Goal: Task Accomplishment & Management: Use online tool/utility

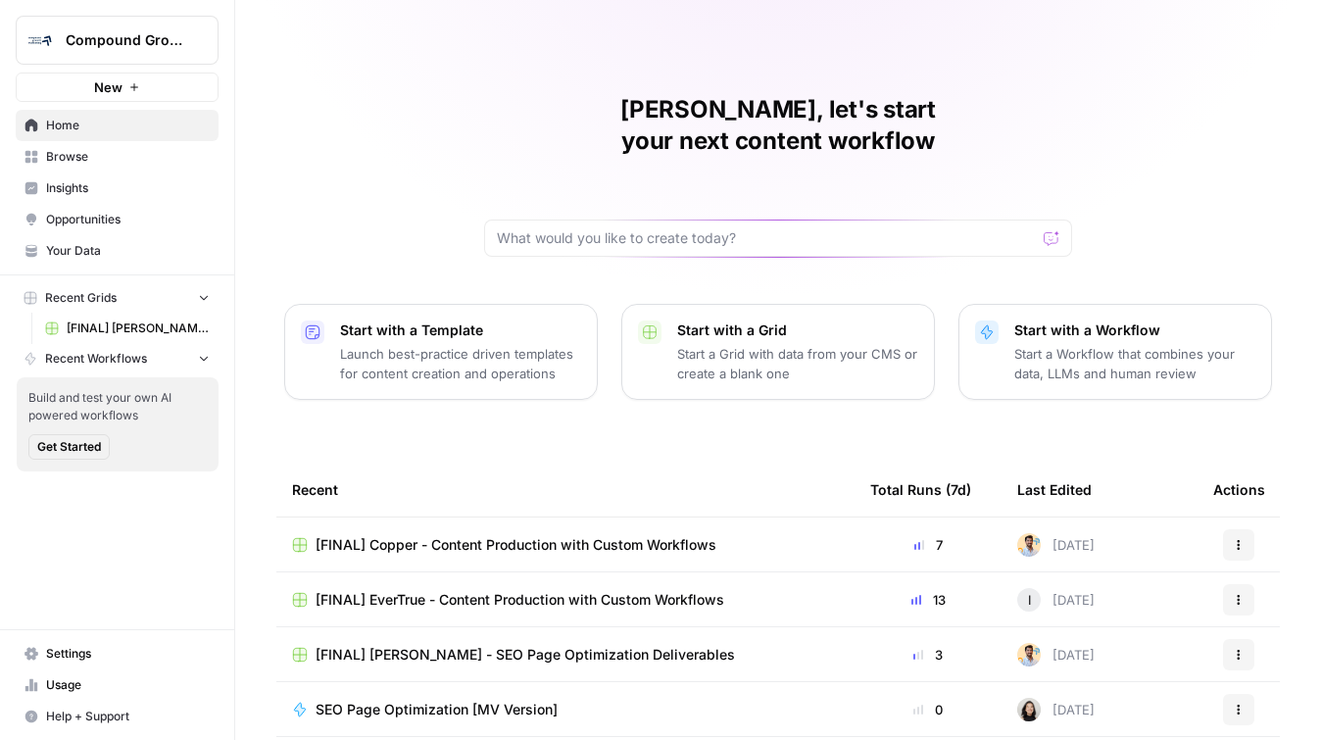
click at [82, 53] on button "Compound Growth" at bounding box center [117, 40] width 203 height 49
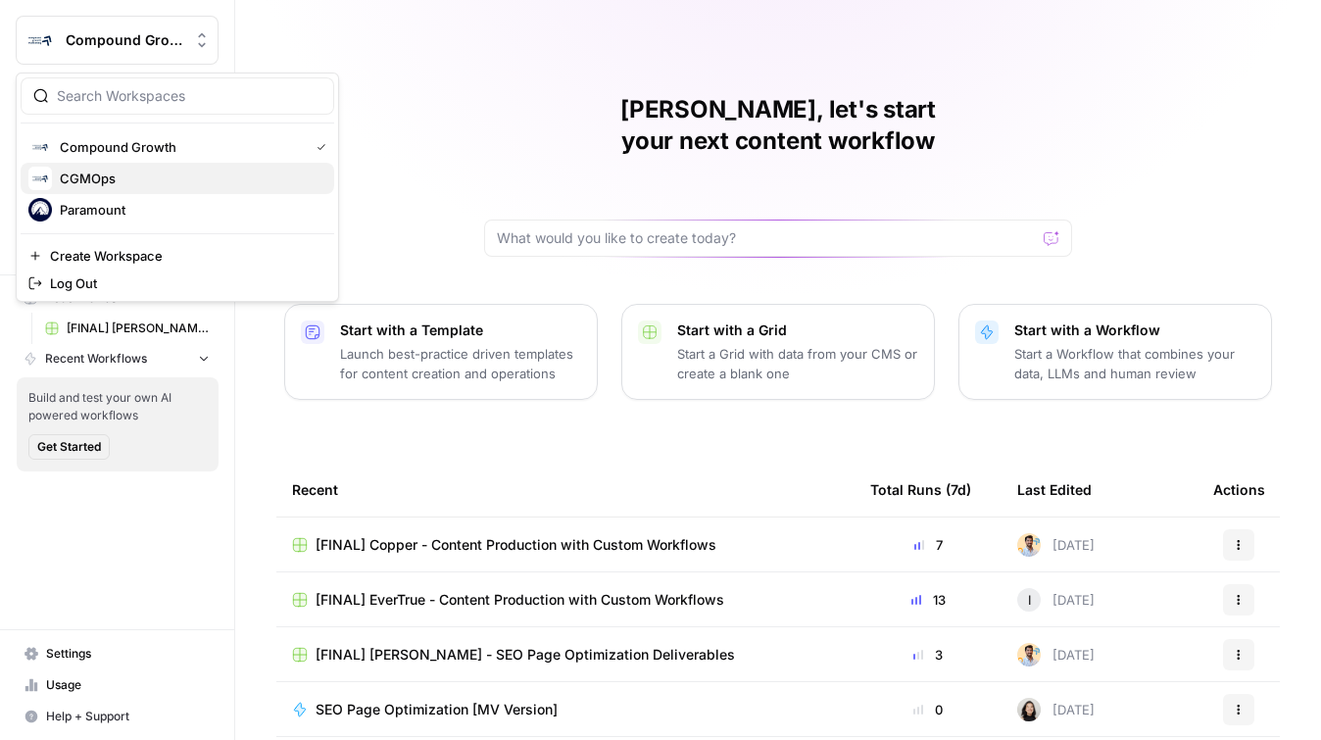
click at [115, 182] on span "CGMOps" at bounding box center [189, 179] width 259 height 20
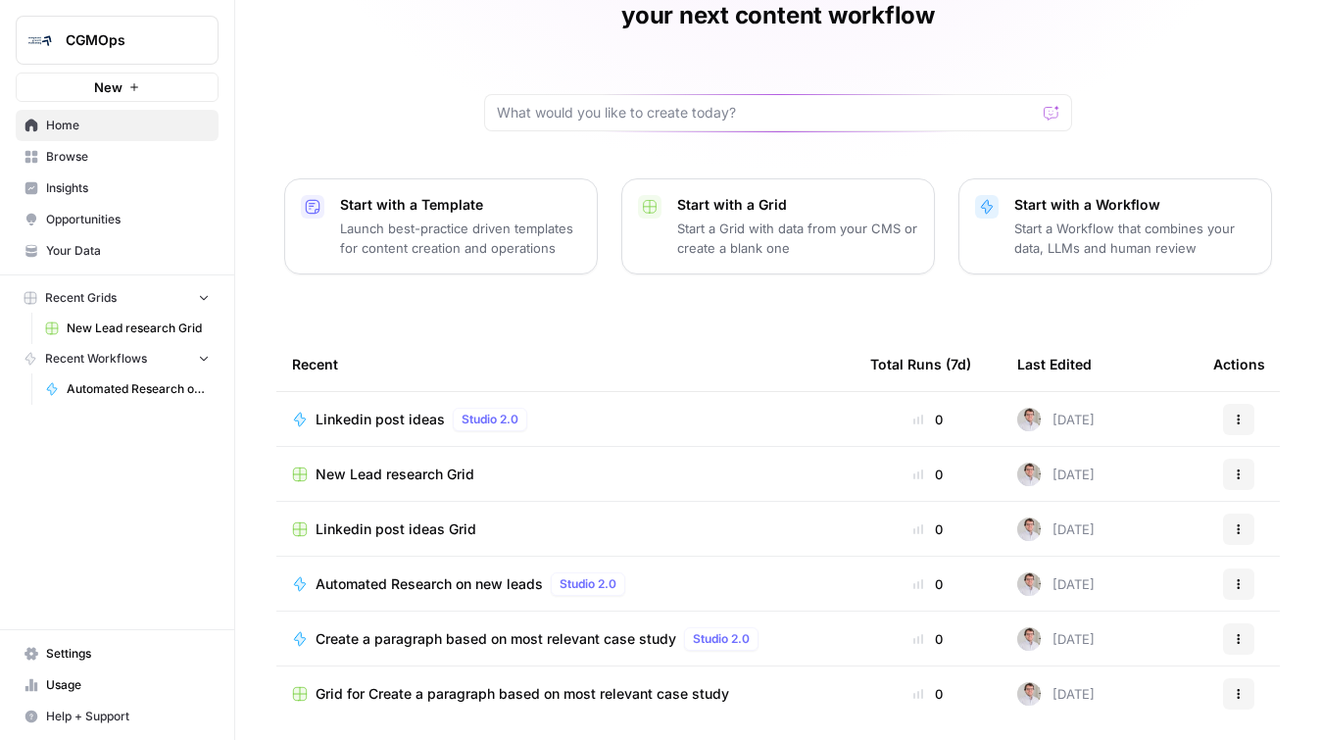
scroll to position [162, 0]
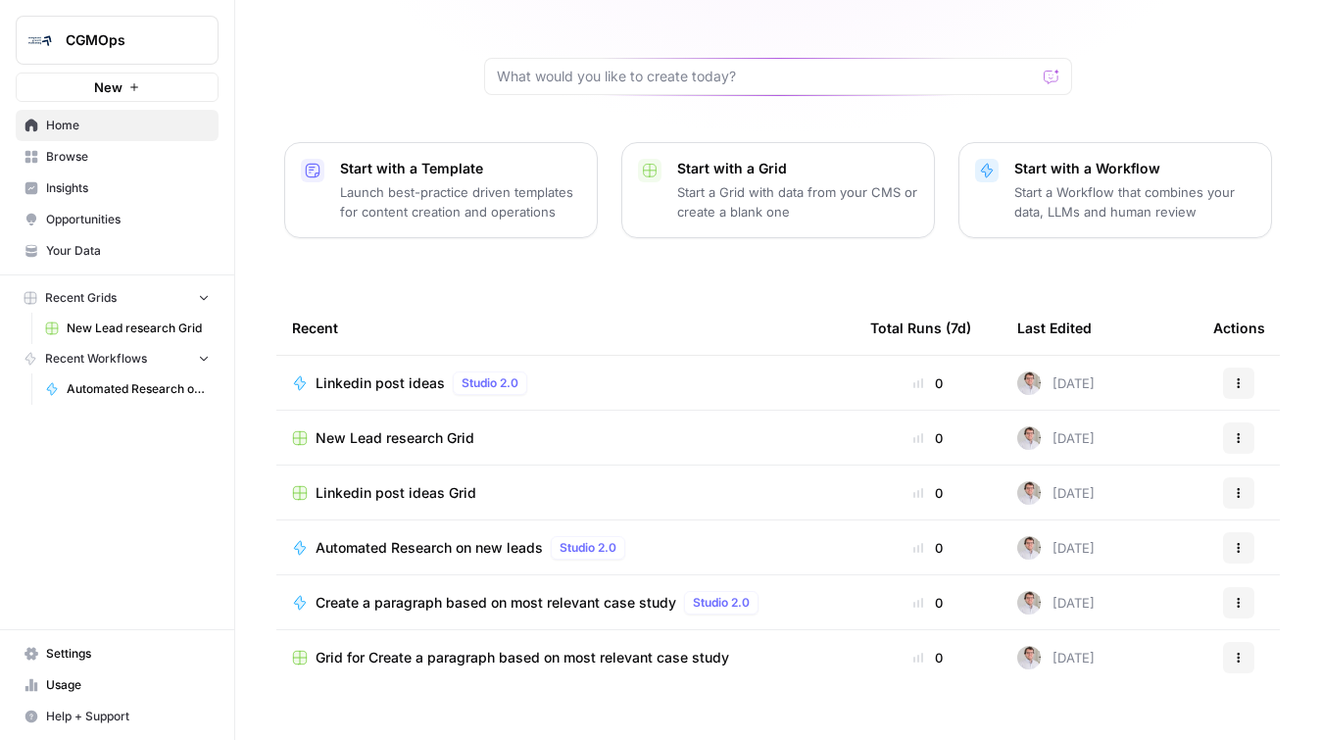
click at [584, 593] on span "Create a paragraph based on most relevant case study" at bounding box center [495, 603] width 361 height 20
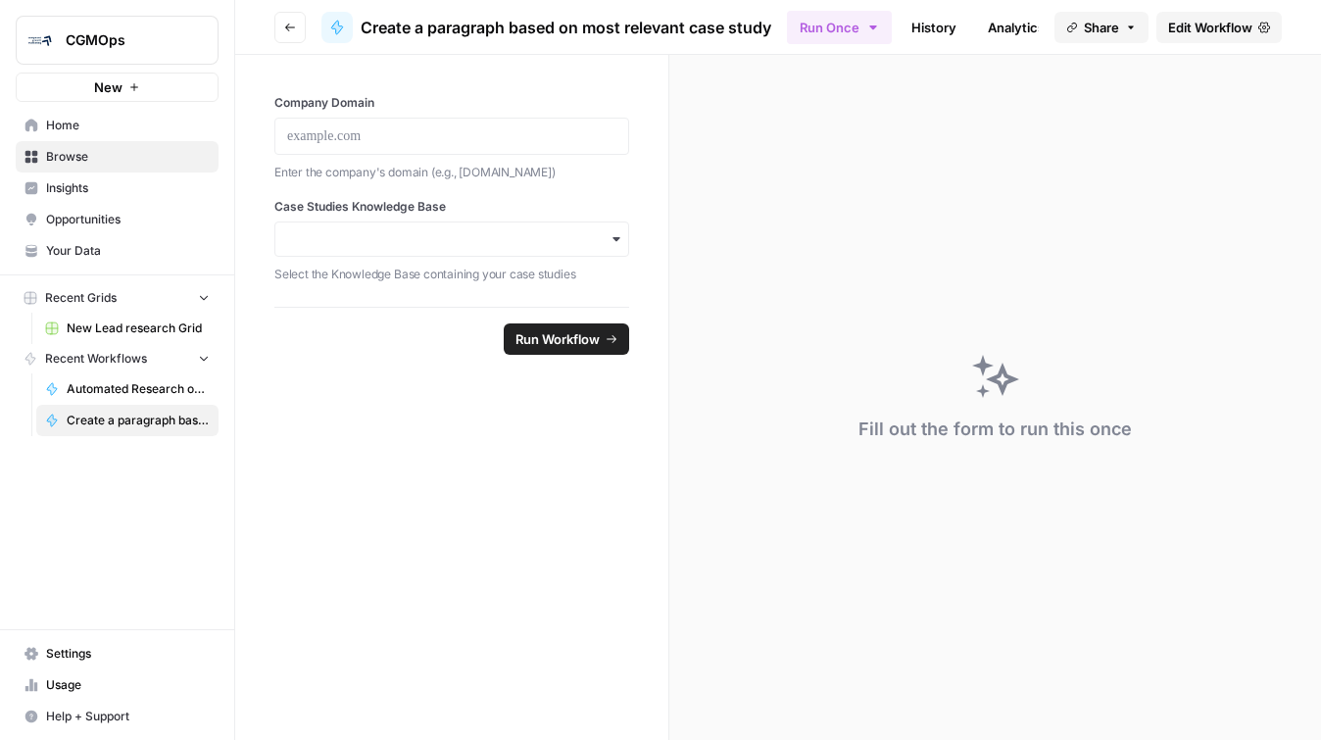
click at [1230, 25] on span "Edit Workflow" at bounding box center [1210, 28] width 84 height 20
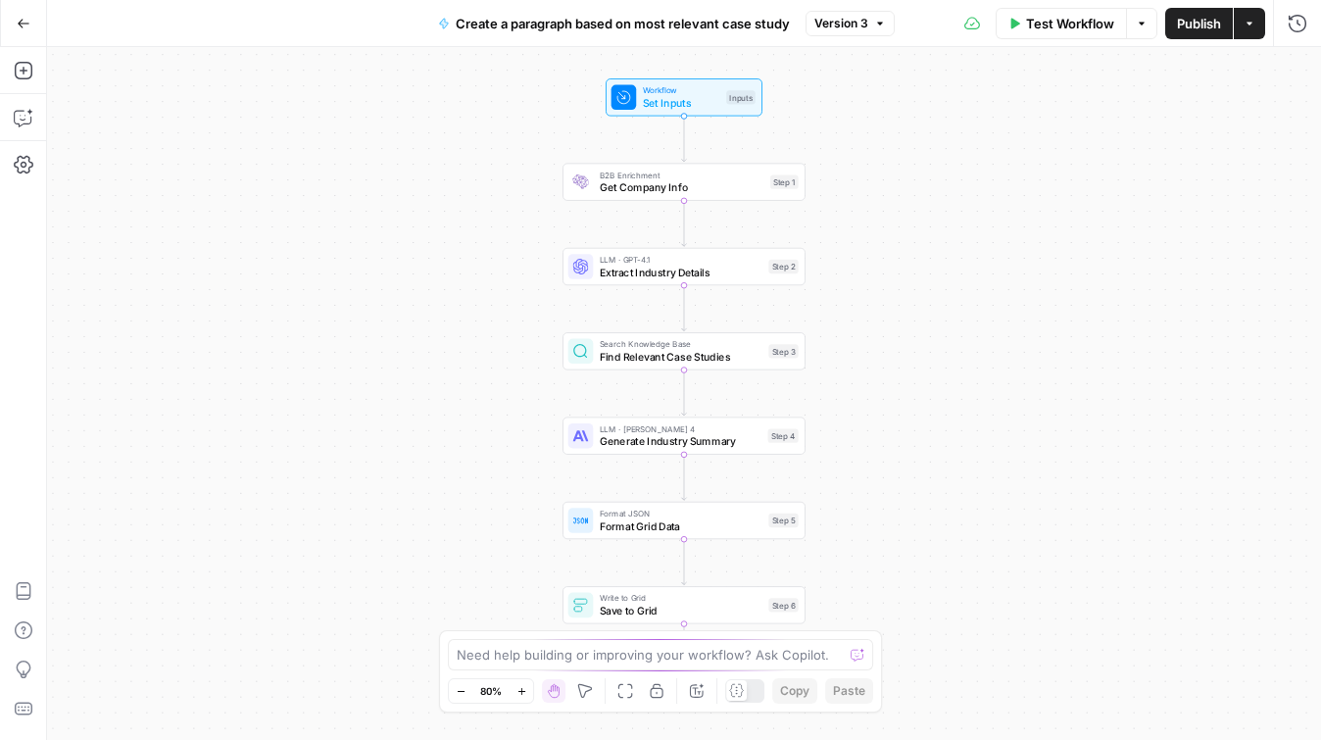
click at [31, 19] on button "Go Back" at bounding box center [23, 23] width 35 height 35
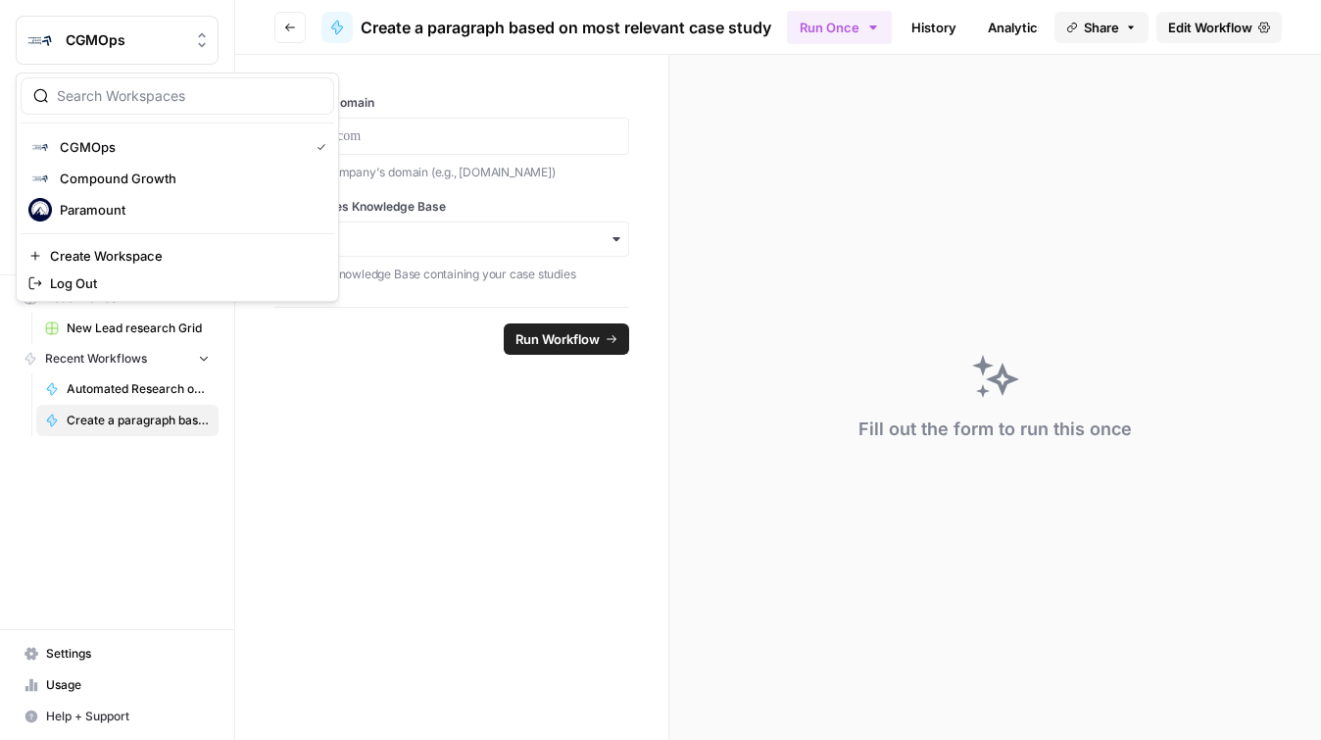
click at [83, 28] on button "CGMOps" at bounding box center [117, 40] width 203 height 49
click at [131, 177] on span "Compound Growth" at bounding box center [189, 179] width 259 height 20
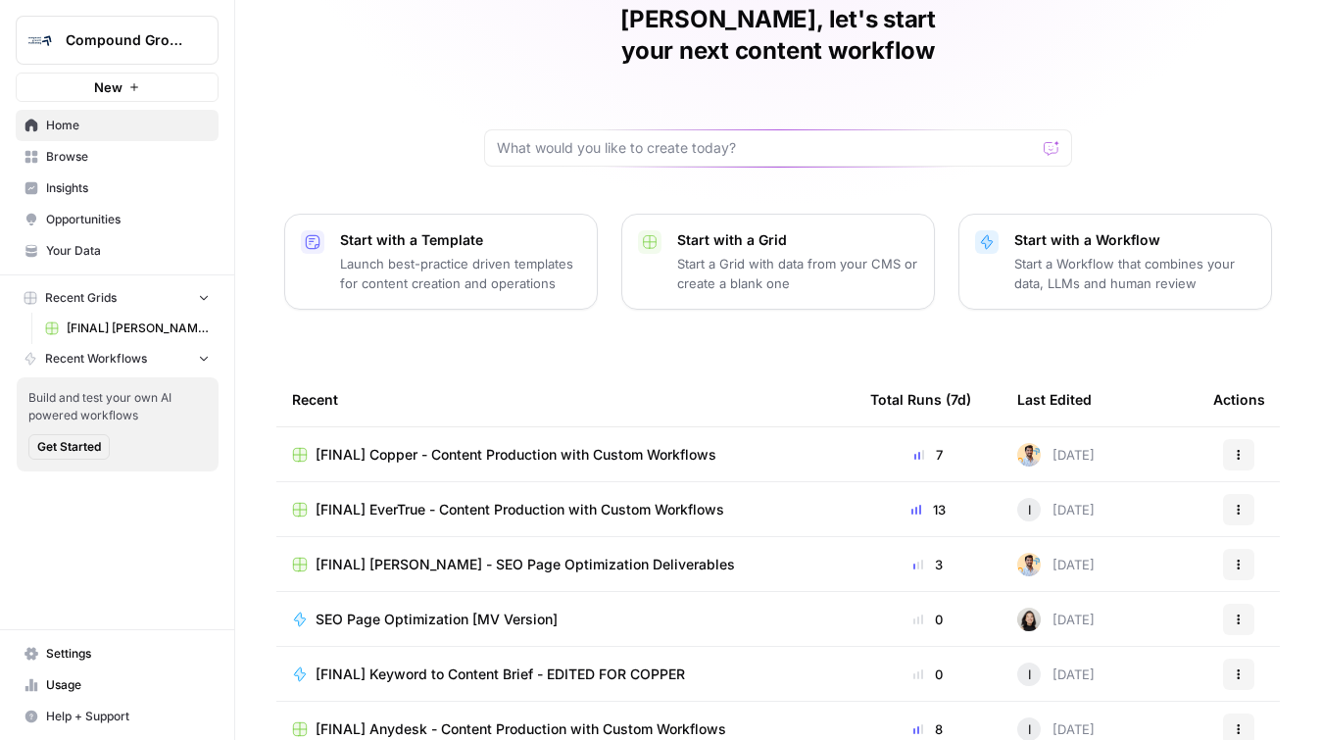
scroll to position [162, 0]
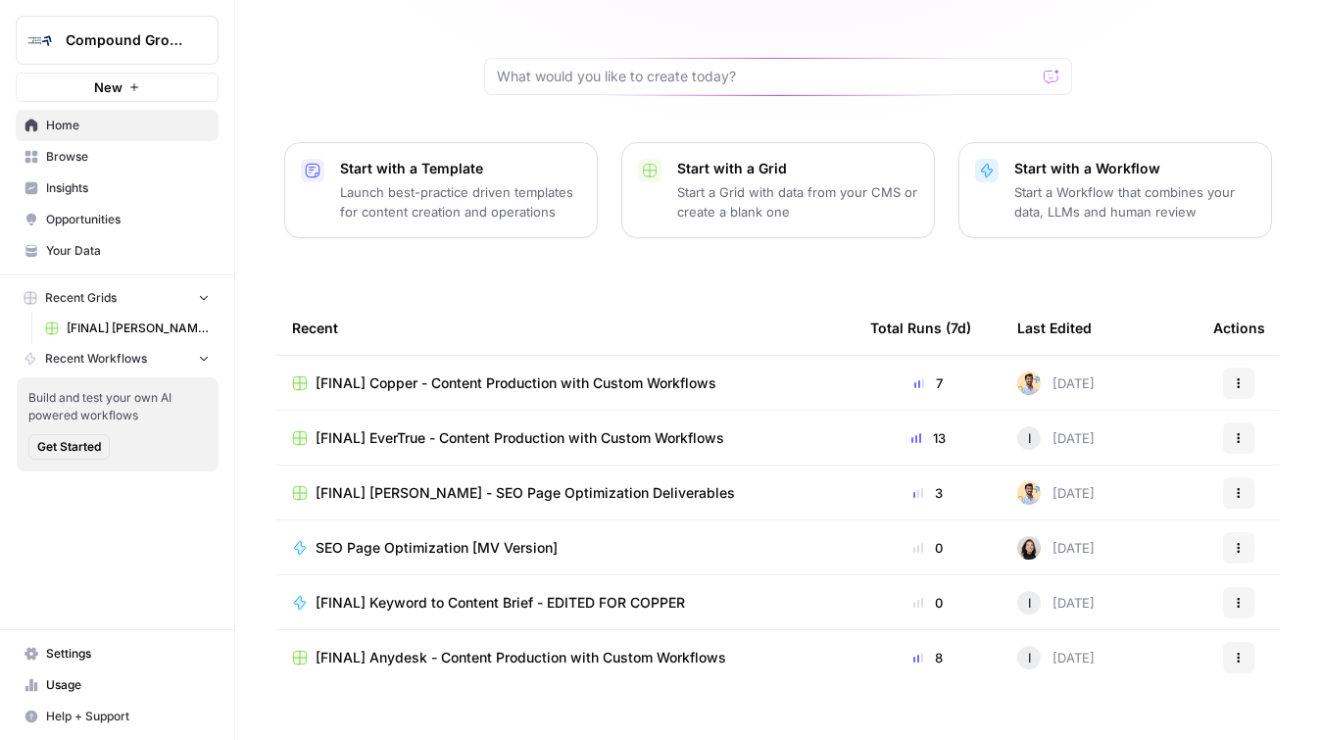
click at [528, 538] on span "SEO Page Optimization [MV Version]" at bounding box center [436, 548] width 242 height 20
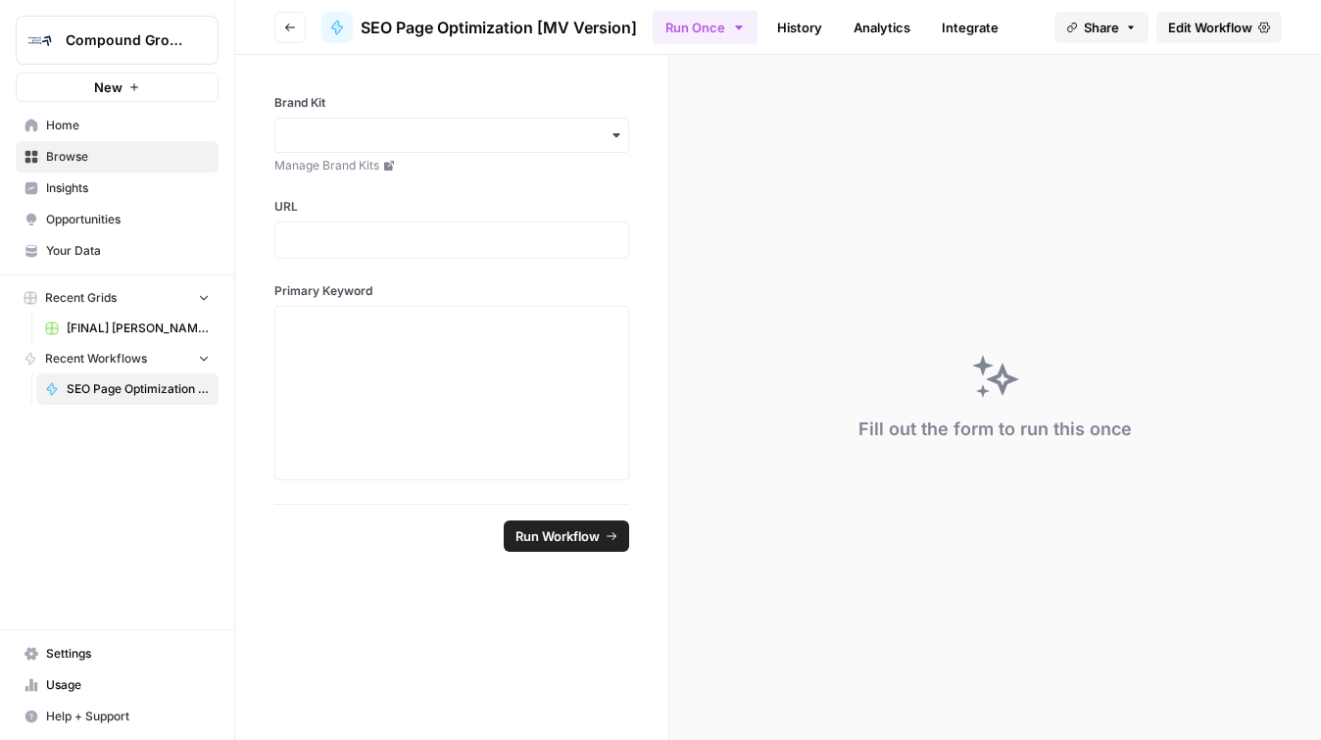
click at [1233, 34] on span "Edit Workflow" at bounding box center [1210, 28] width 84 height 20
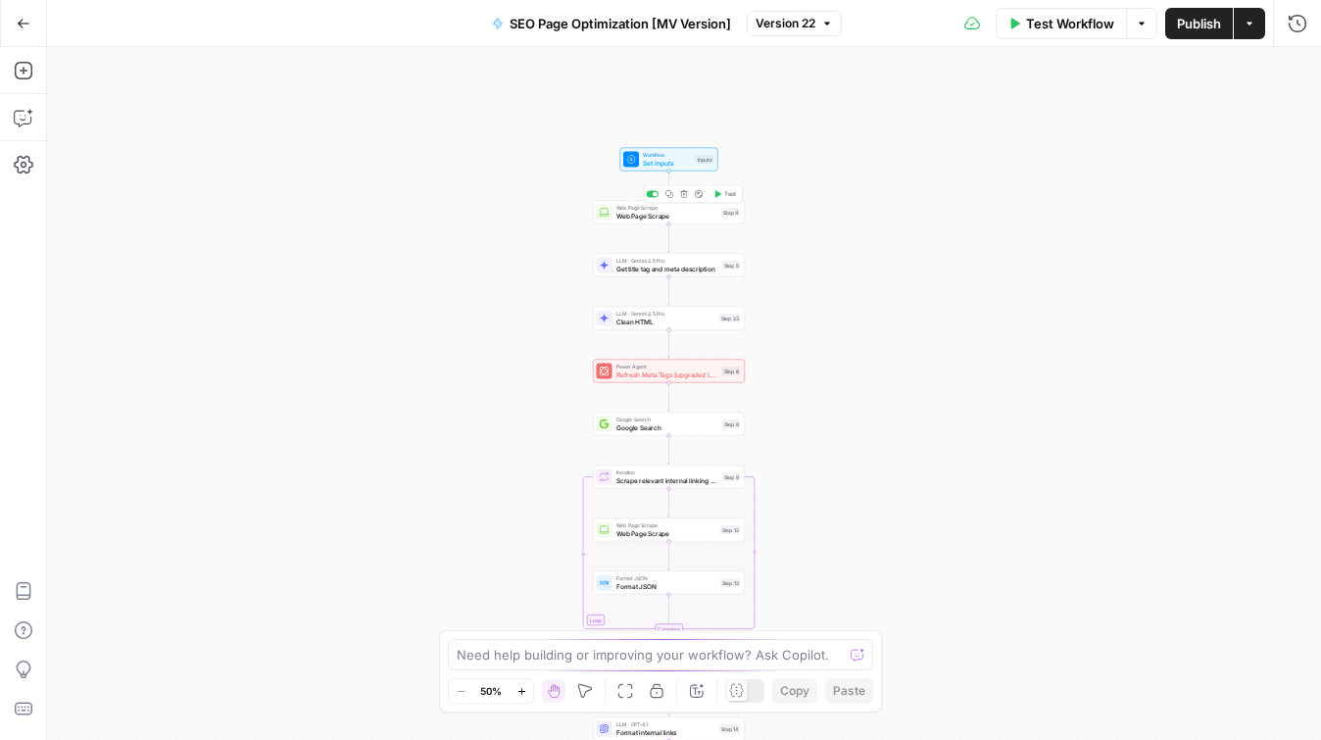
click at [679, 219] on span "Web Page Scrape" at bounding box center [667, 216] width 102 height 10
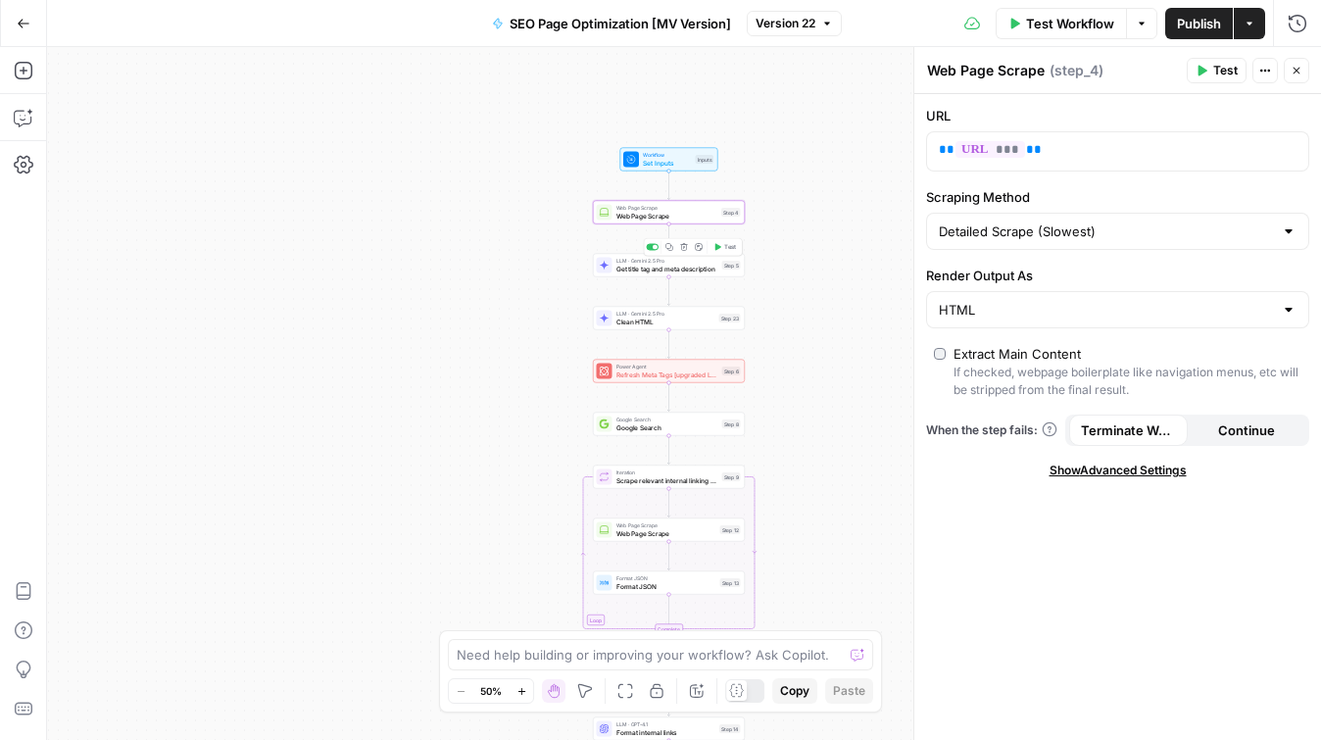
click at [683, 275] on div "LLM · Gemini 2.5 Pro Get title tag and meta description Step 5 Copy step Delete…" at bounding box center [669, 266] width 152 height 24
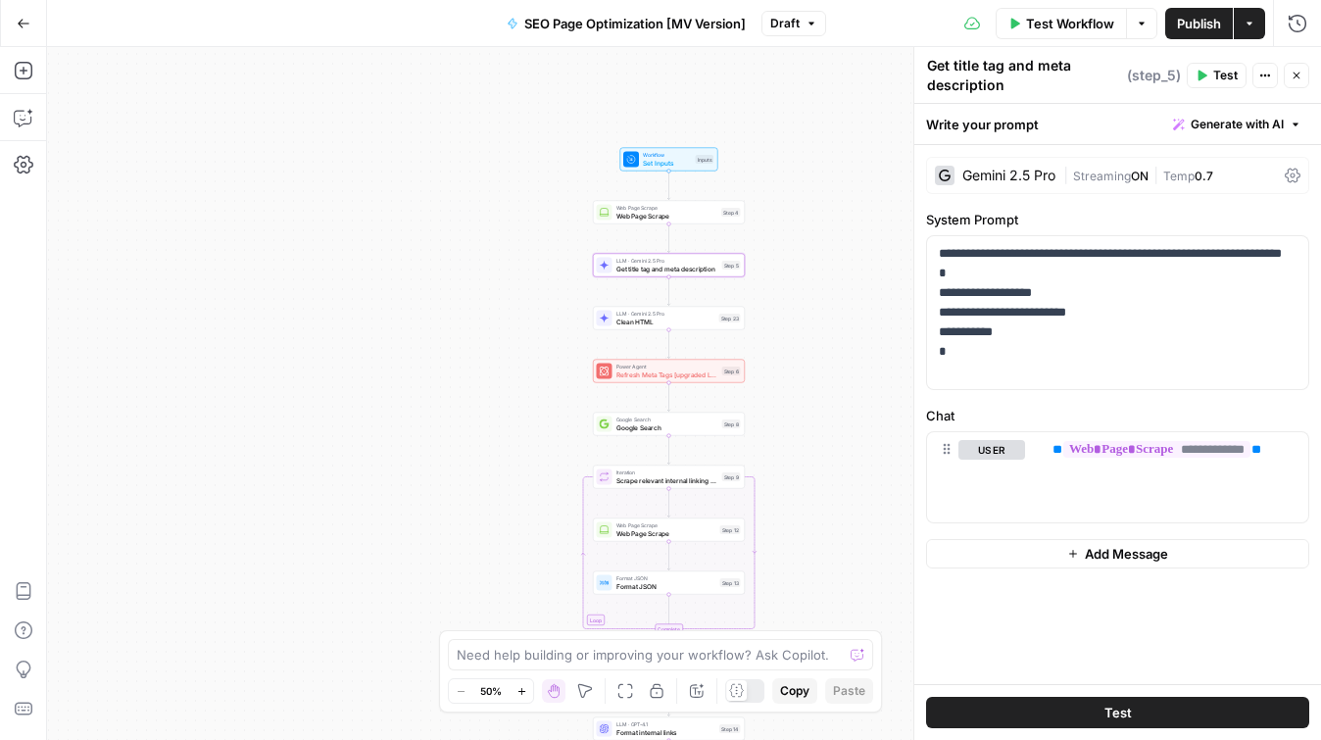
click at [672, 321] on span "Clean HTML" at bounding box center [665, 321] width 99 height 10
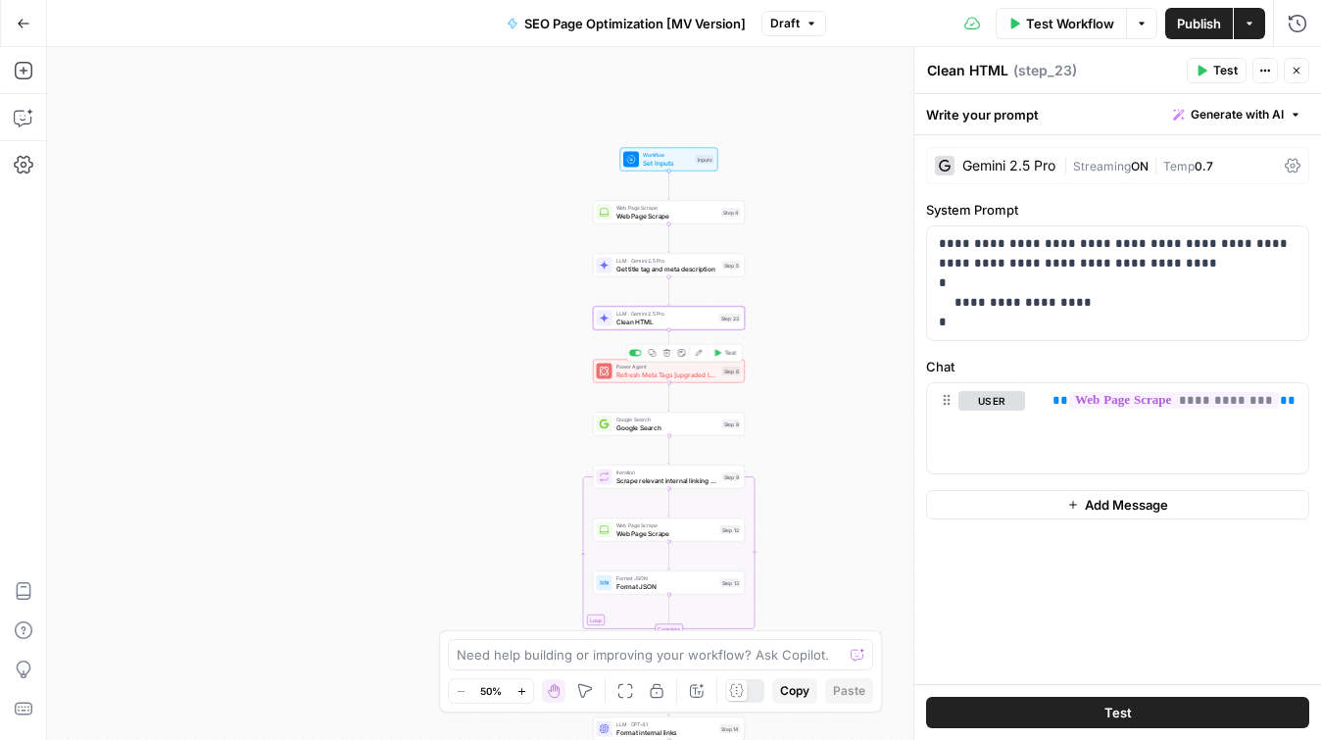
click at [688, 381] on div "Power Agent Refresh Meta Tags [upgraded LLM Step 6 Copy step Delete step Add No…" at bounding box center [669, 372] width 152 height 24
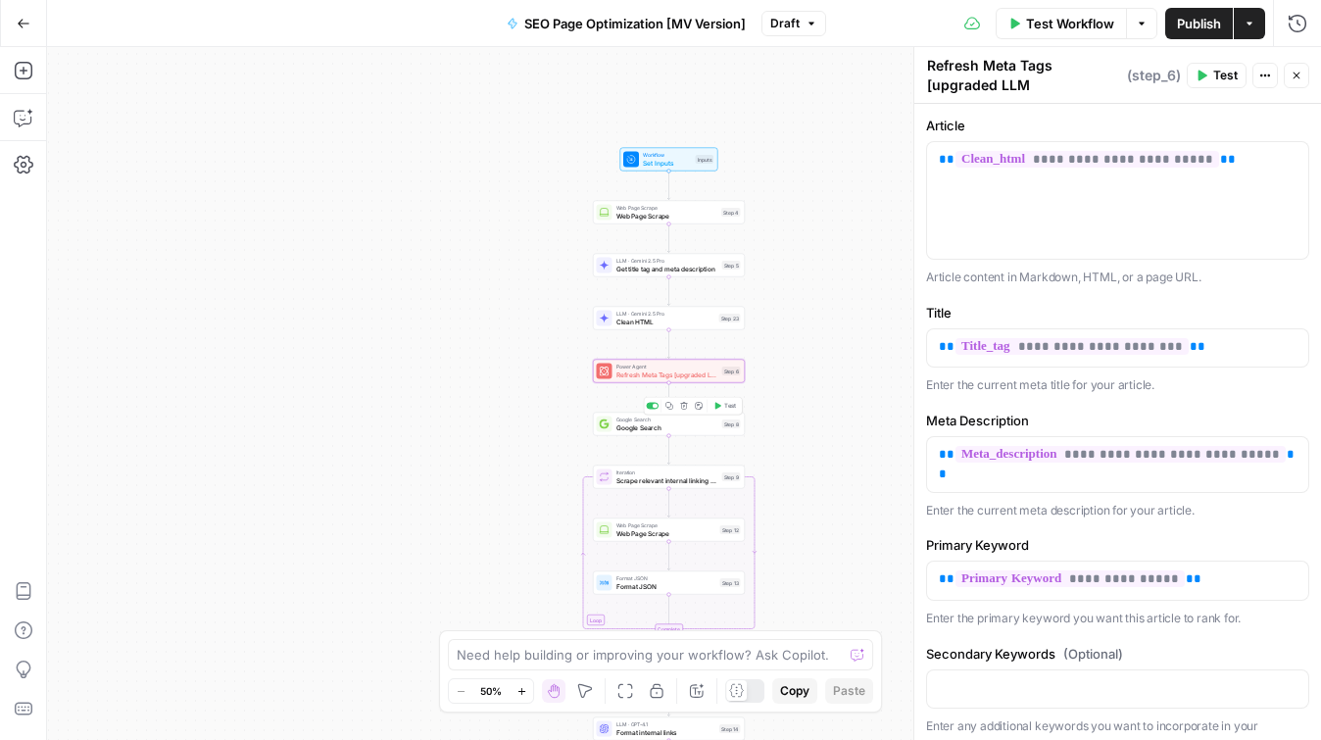
click at [679, 430] on span "Google Search" at bounding box center [667, 427] width 102 height 10
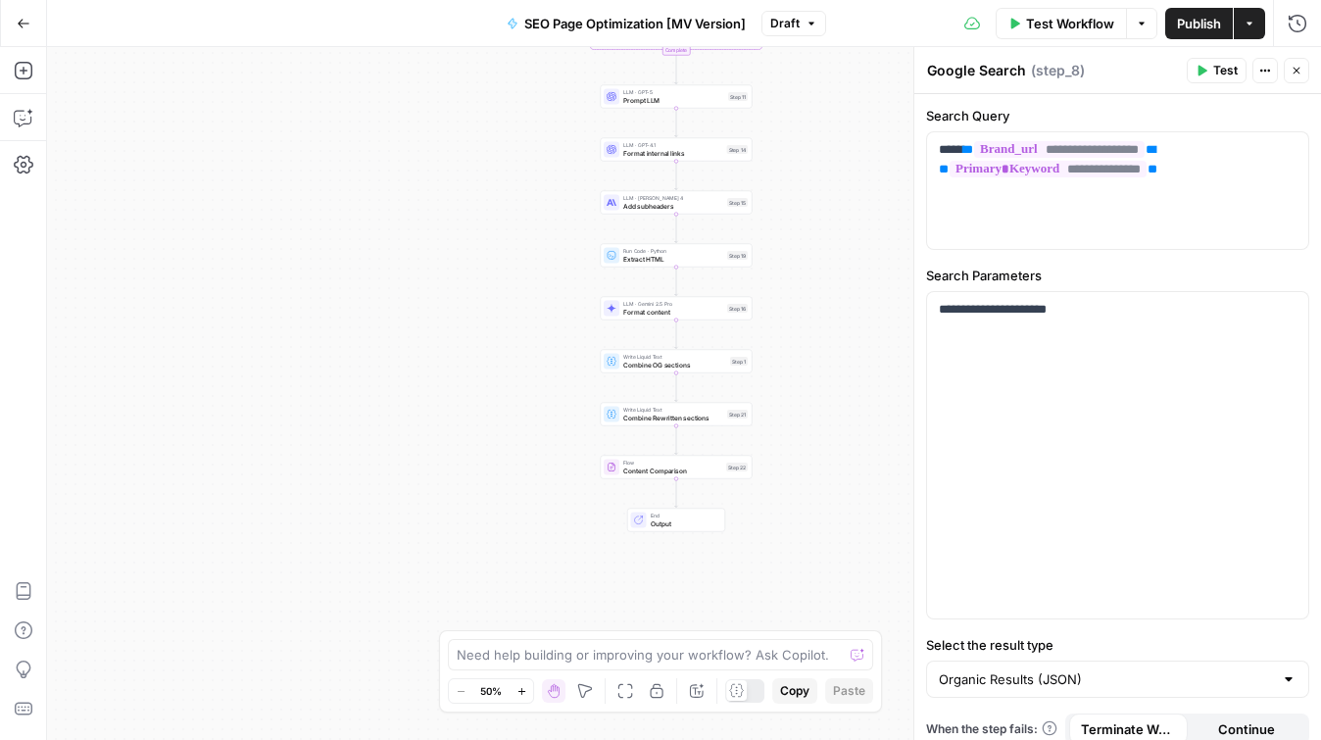
click at [50, 7] on div "Go Back SEO Page Optimization [MV Version] Draft Test Workflow Options Publish …" at bounding box center [660, 23] width 1321 height 46
click at [14, 21] on button "Go Back" at bounding box center [23, 23] width 35 height 35
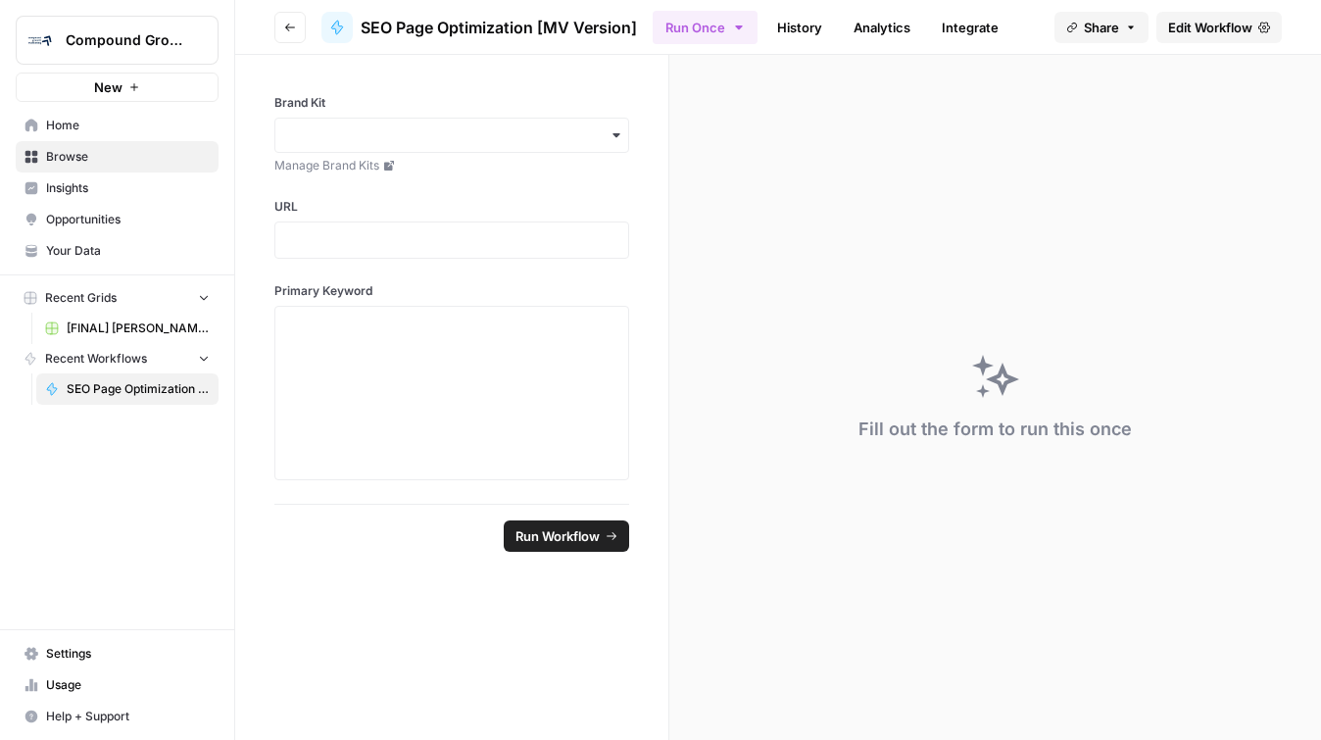
click at [102, 27] on button "Compound Growth" at bounding box center [117, 40] width 203 height 49
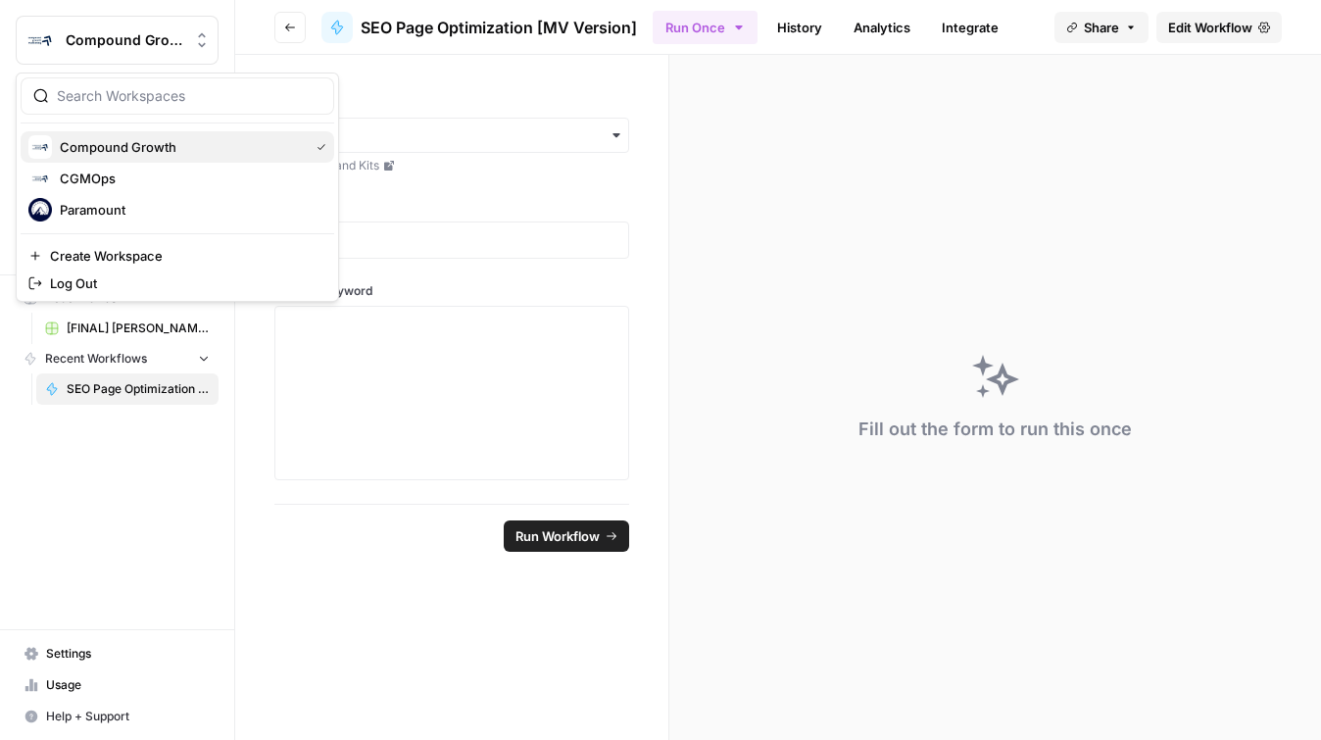
click at [136, 147] on span "Compound Growth" at bounding box center [180, 147] width 241 height 20
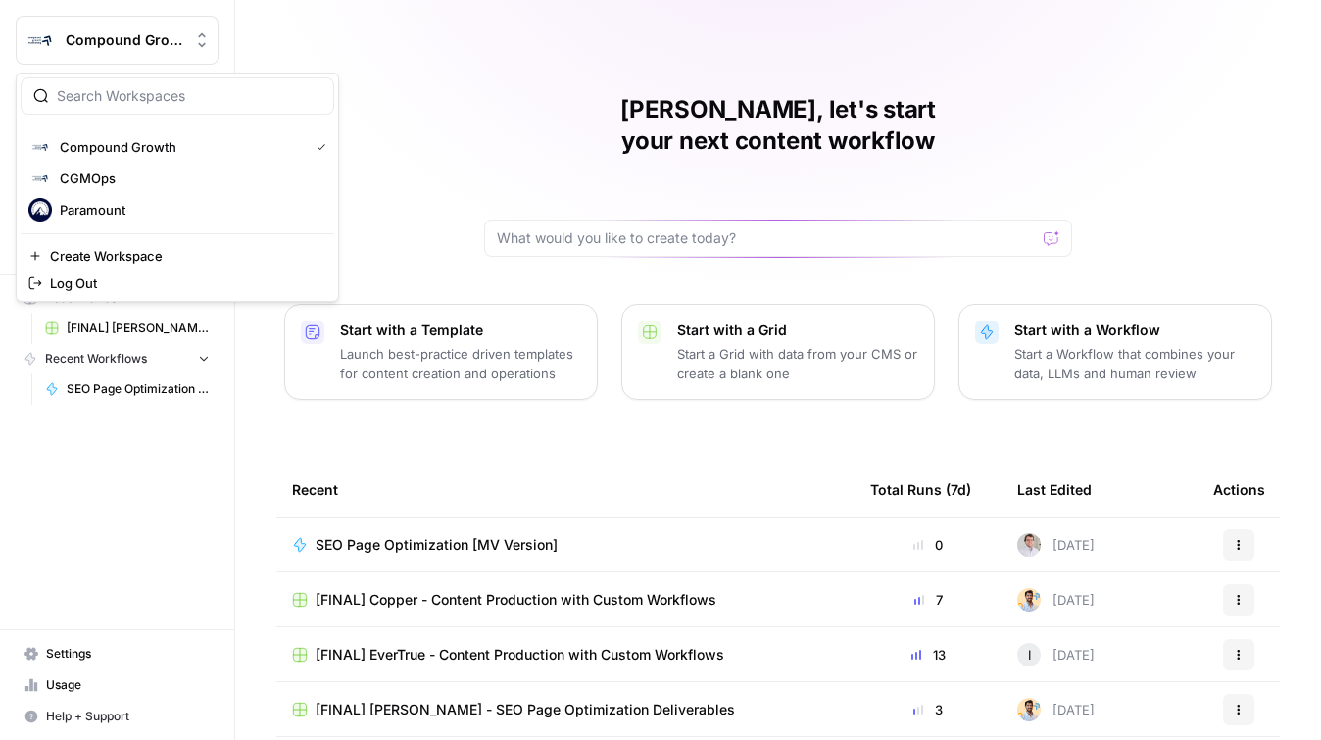
click at [103, 40] on span "Compound Growth" at bounding box center [125, 40] width 119 height 20
click at [121, 180] on span "CGMOps" at bounding box center [189, 179] width 259 height 20
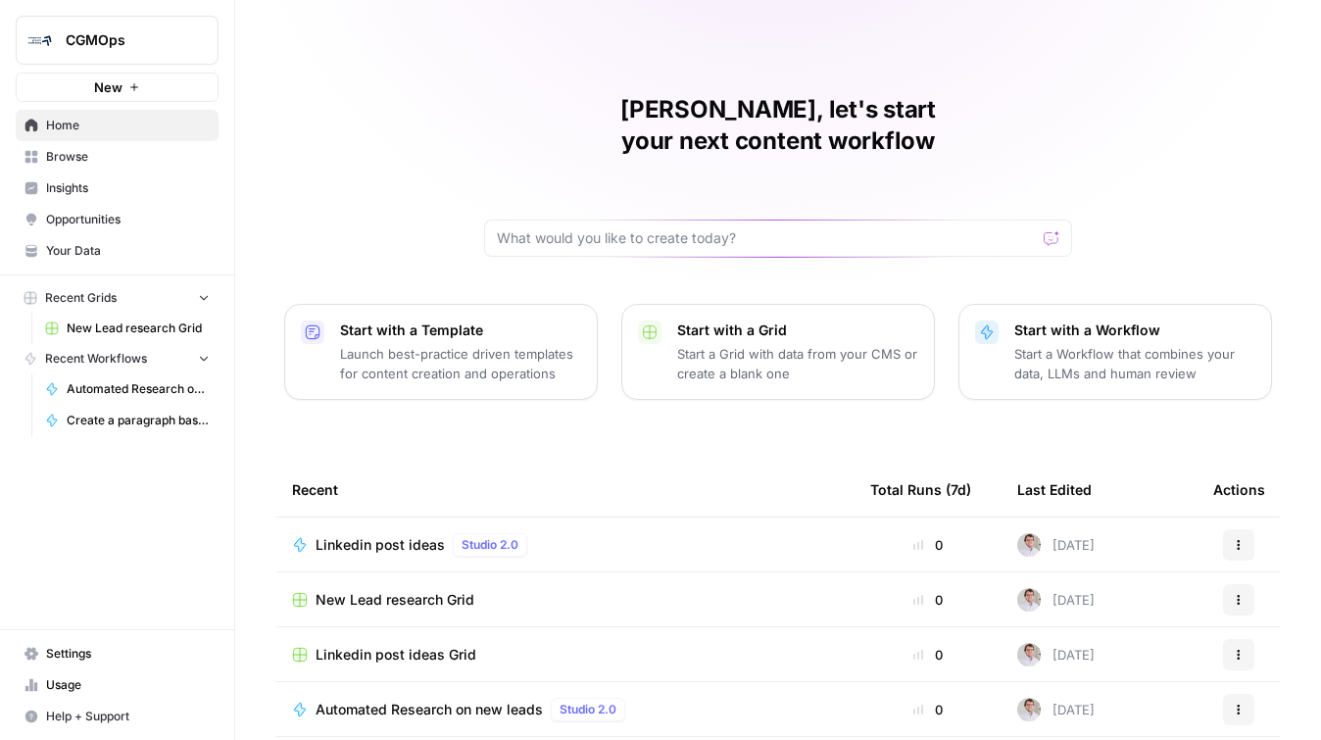
scroll to position [162, 0]
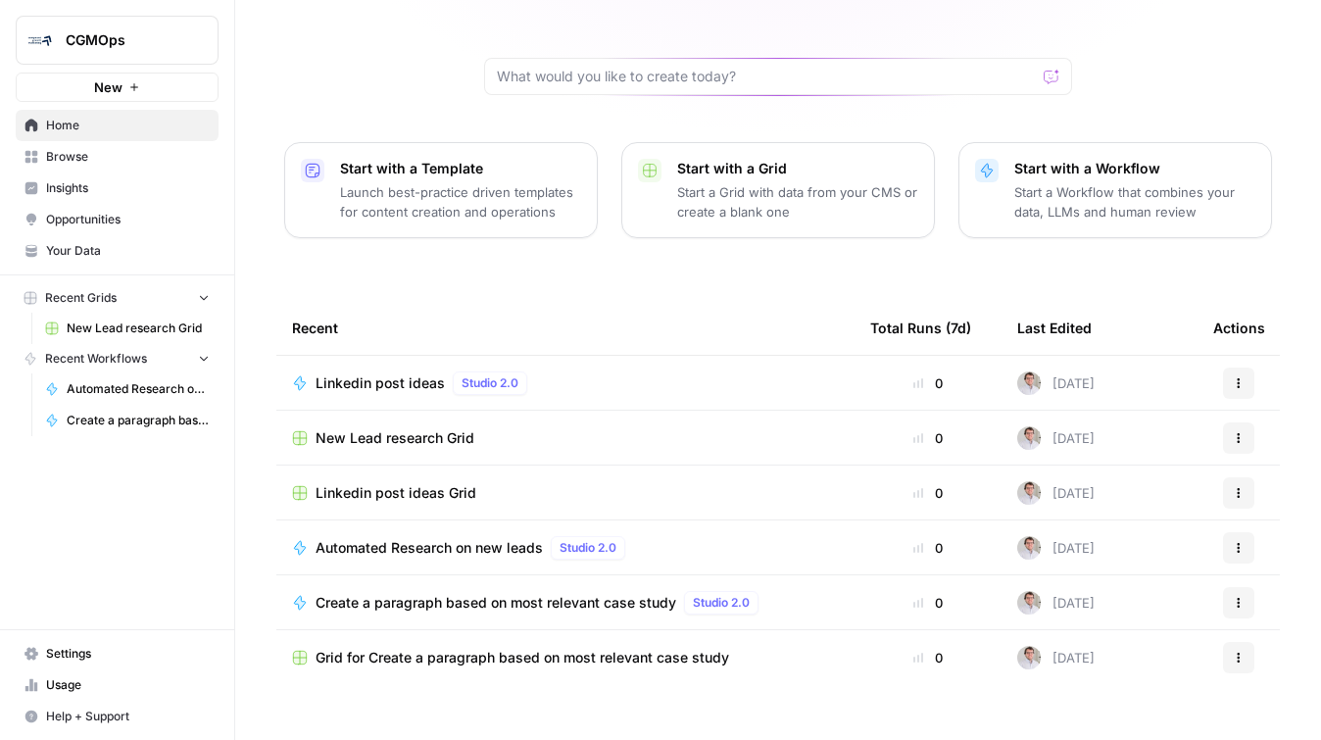
click at [569, 593] on span "Create a paragraph based on most relevant case study" at bounding box center [495, 603] width 361 height 20
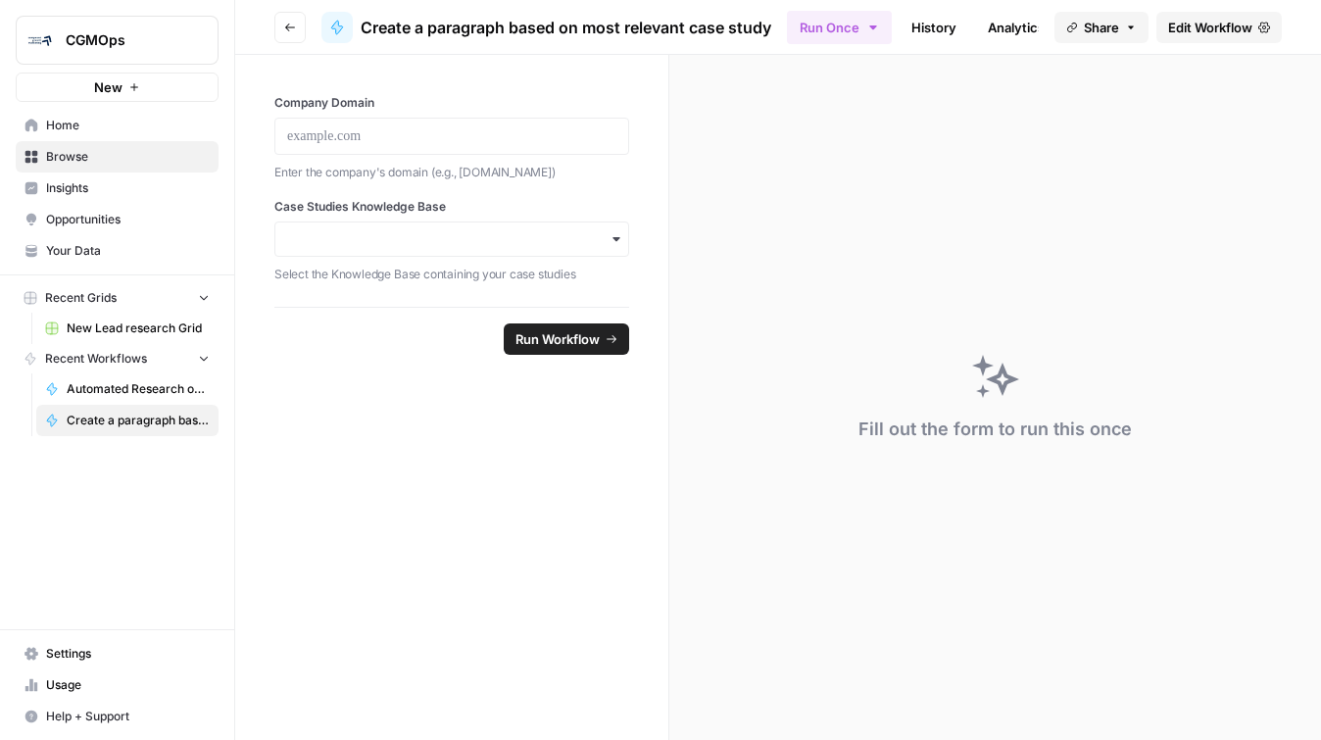
click at [1220, 33] on span "Edit Workflow" at bounding box center [1210, 28] width 84 height 20
